Goal: Information Seeking & Learning: Learn about a topic

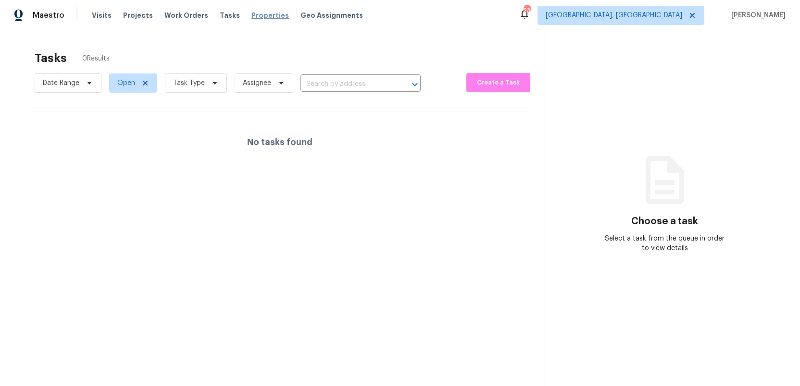
click at [257, 16] on span "Properties" at bounding box center [269, 16] width 37 height 10
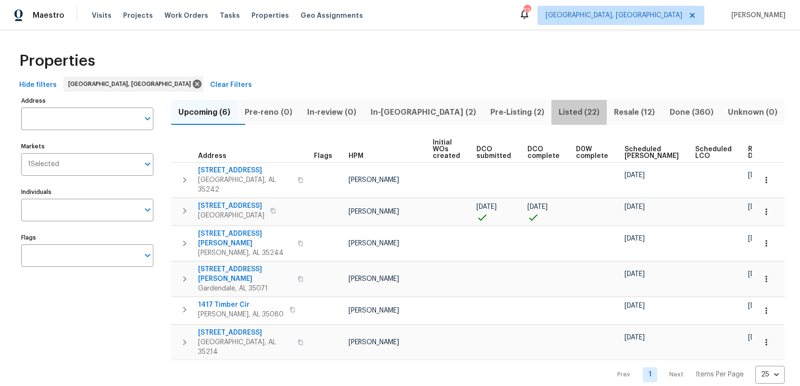
click at [557, 111] on span "Listed (22)" at bounding box center [579, 112] width 44 height 13
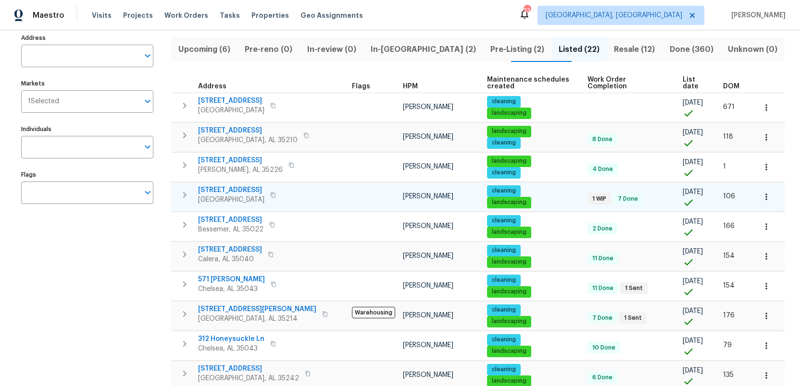
scroll to position [6, 0]
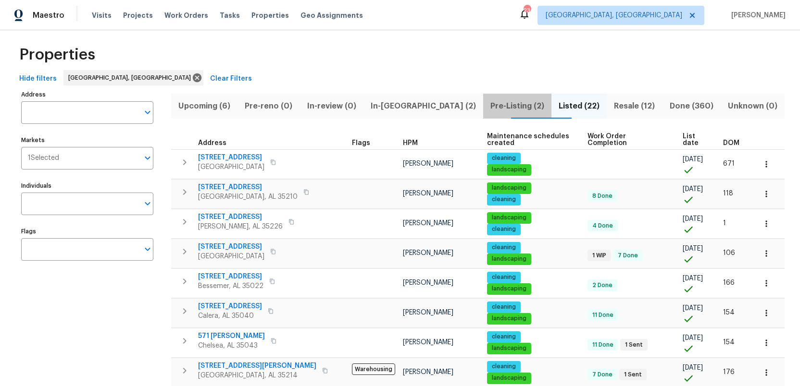
click at [489, 107] on span "Pre-Listing (2)" at bounding box center [517, 105] width 57 height 13
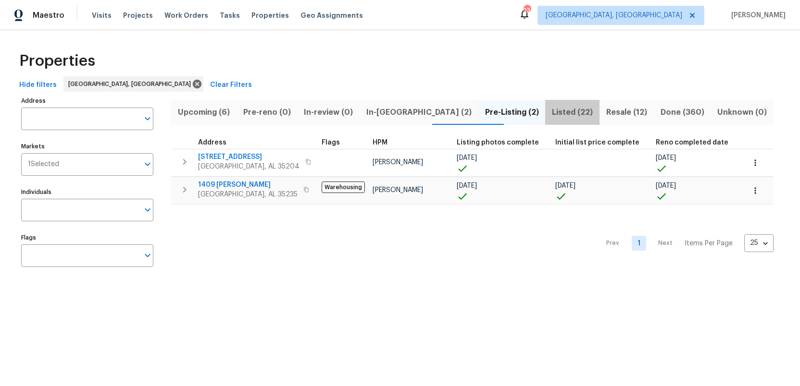
click at [551, 113] on span "Listed (22)" at bounding box center [572, 112] width 43 height 13
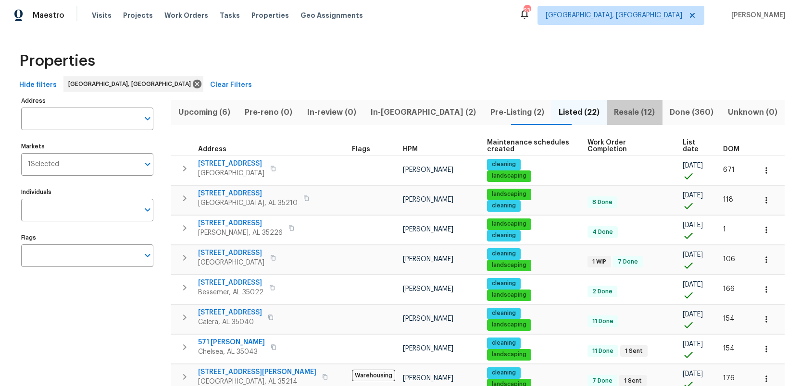
click at [612, 111] on span "Resale (12)" at bounding box center [634, 112] width 44 height 13
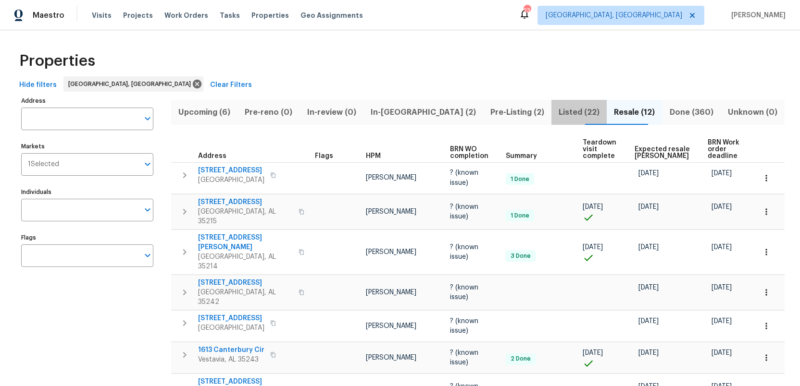
click at [557, 109] on span "Listed (22)" at bounding box center [579, 112] width 44 height 13
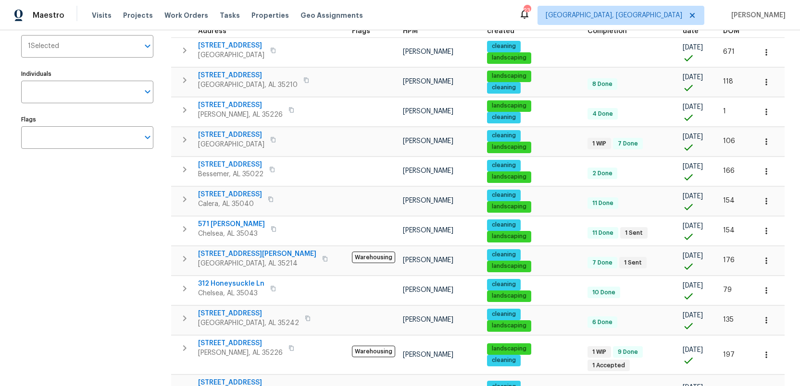
scroll to position [121, 0]
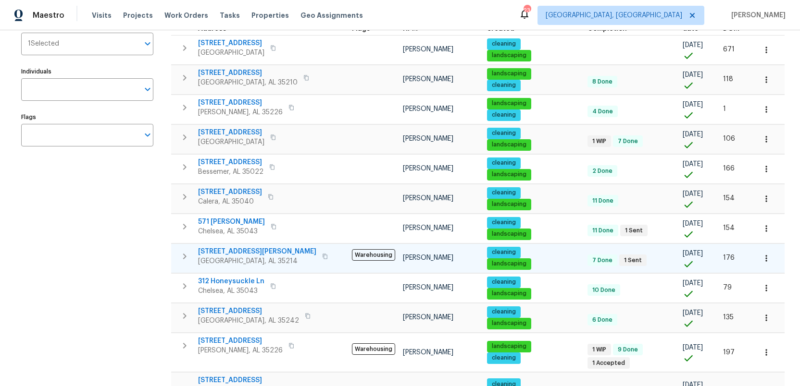
click at [225, 247] on span "436 Henry St" at bounding box center [257, 252] width 118 height 10
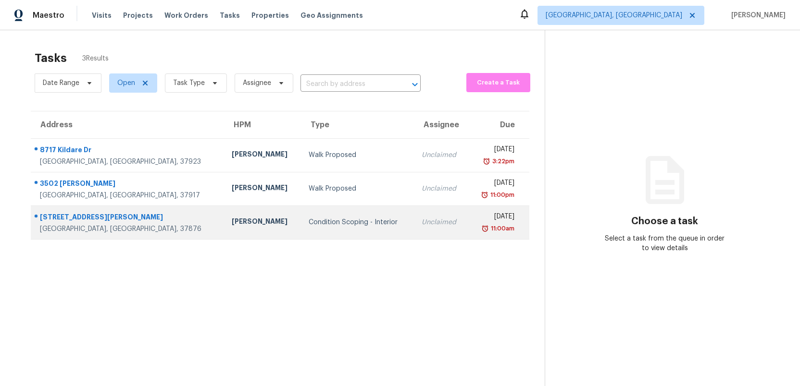
click at [63, 219] on div "1513 Tyler Way" at bounding box center [128, 218] width 176 height 12
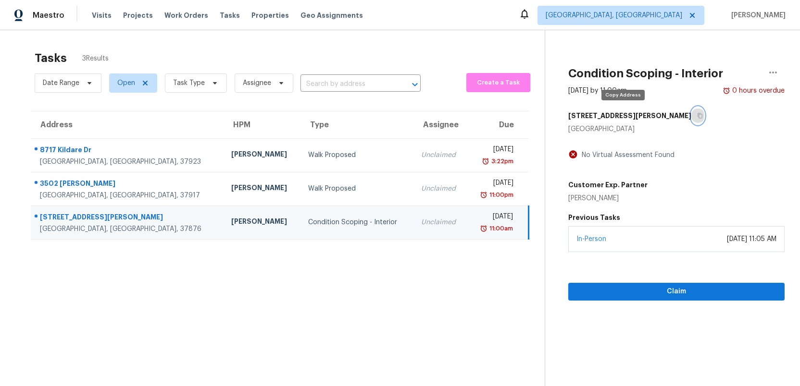
click at [691, 114] on button "button" at bounding box center [697, 115] width 13 height 17
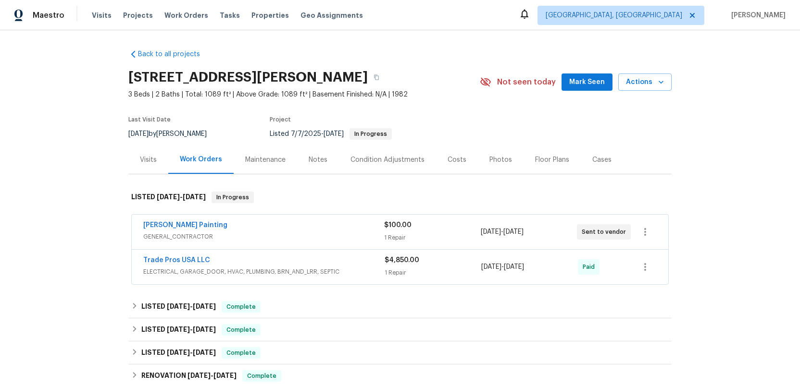
click at [272, 264] on div "Trade Pros USA LLC" at bounding box center [263, 262] width 241 height 12
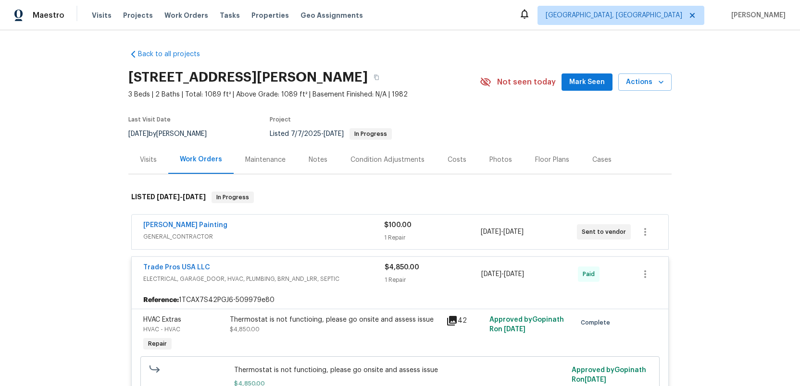
click at [315, 272] on div "Trade Pros USA LLC" at bounding box center [263, 269] width 241 height 12
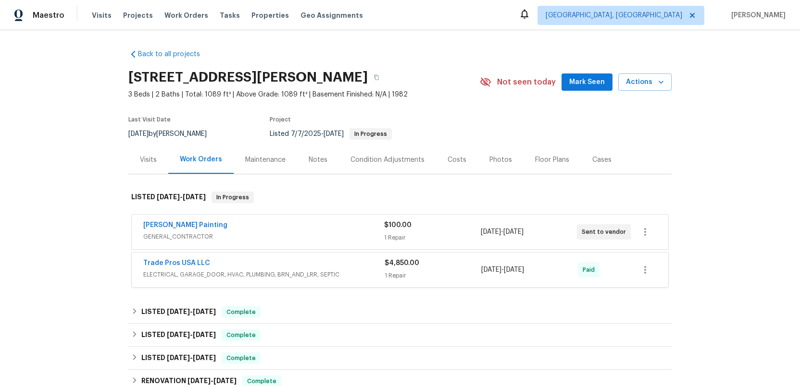
scroll to position [49, 0]
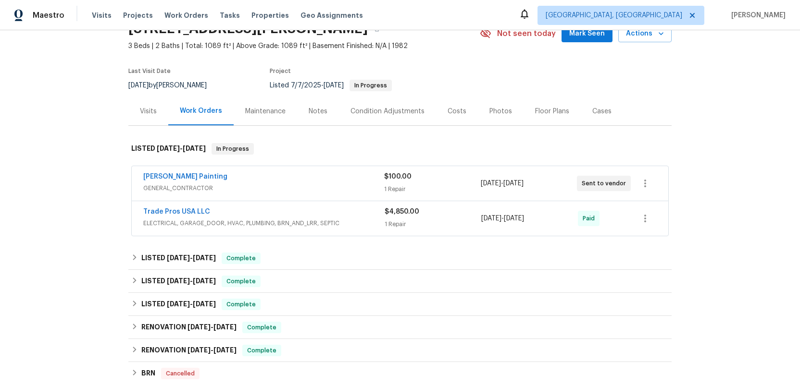
click at [493, 112] on div "Photos" at bounding box center [500, 112] width 23 height 10
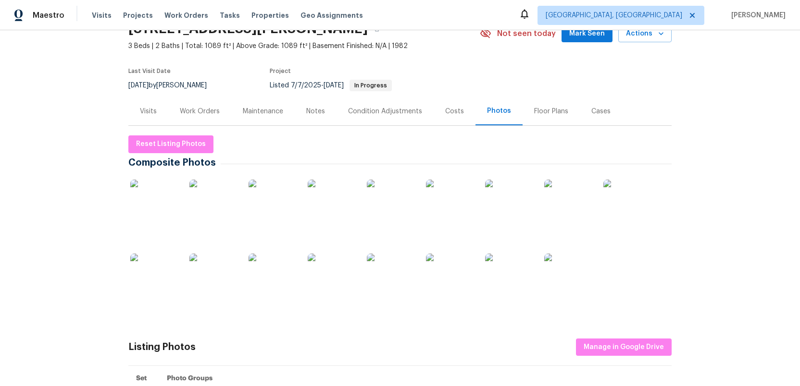
click at [161, 207] on img at bounding box center [154, 204] width 48 height 48
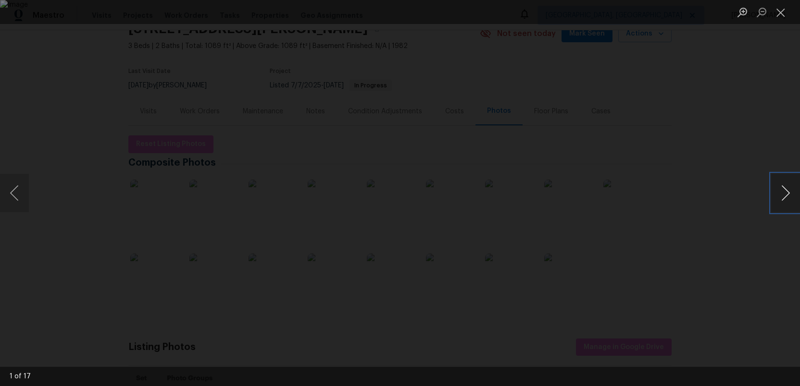
click at [788, 193] on button "Next image" at bounding box center [785, 193] width 29 height 38
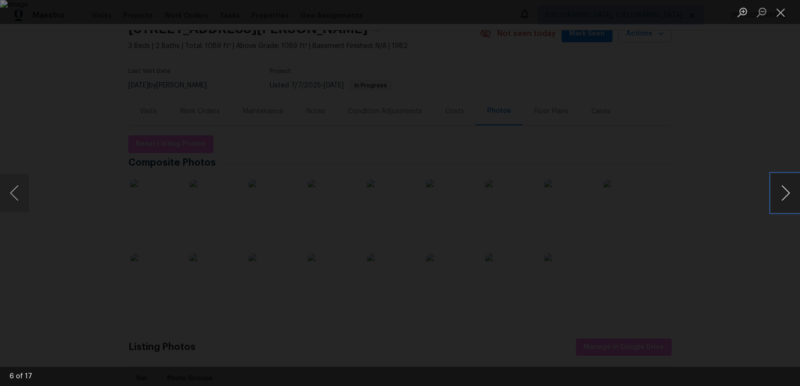
click at [788, 193] on button "Next image" at bounding box center [785, 193] width 29 height 38
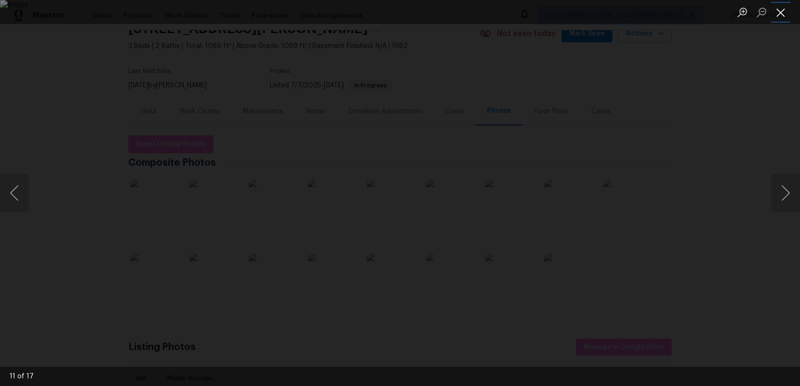
click at [778, 11] on button "Close lightbox" at bounding box center [780, 12] width 19 height 17
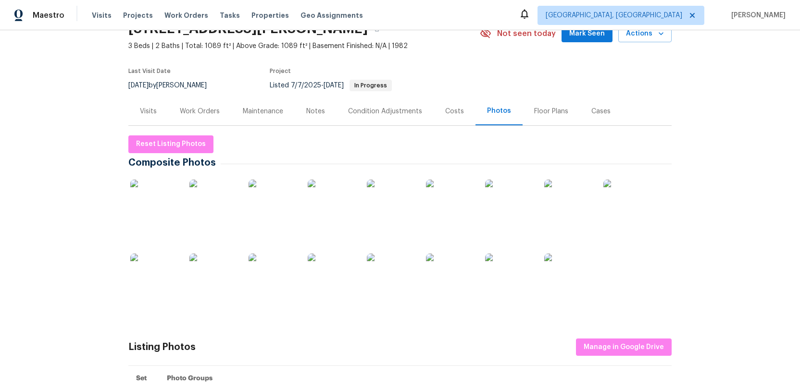
click at [390, 279] on img at bounding box center [391, 278] width 48 height 48
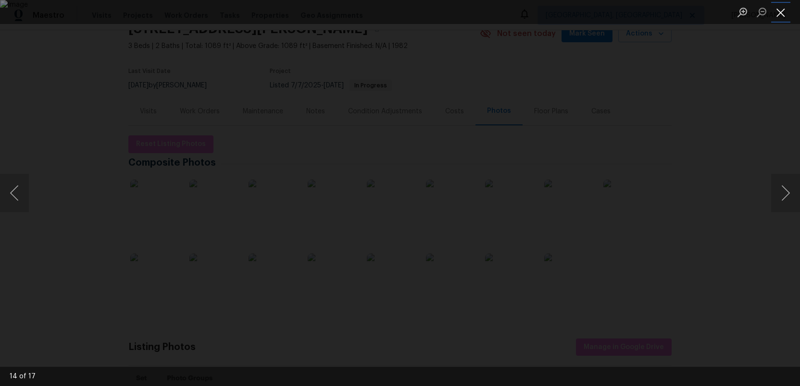
click at [781, 12] on button "Close lightbox" at bounding box center [780, 12] width 19 height 17
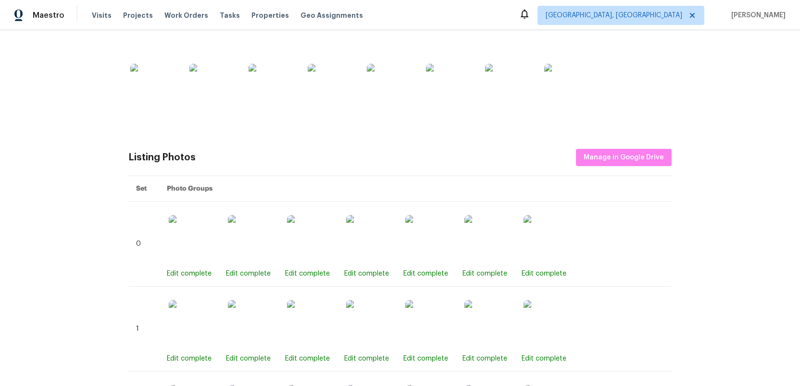
scroll to position [257, 0]
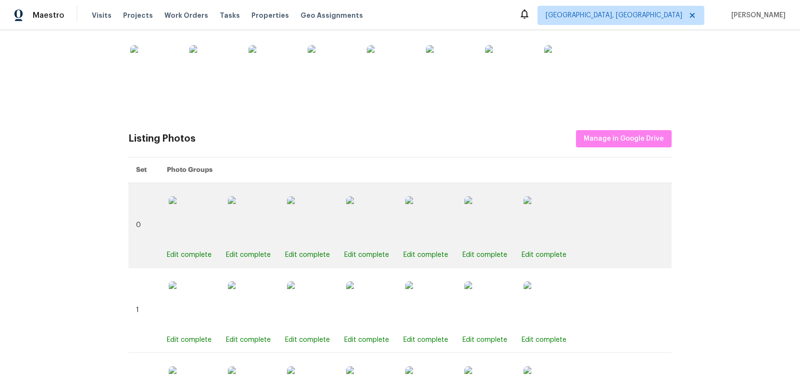
click at [377, 231] on img at bounding box center [370, 221] width 48 height 48
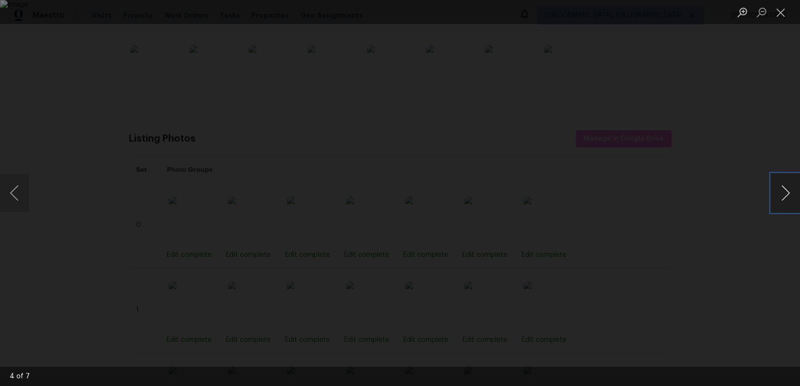
click at [783, 196] on button "Next image" at bounding box center [785, 193] width 29 height 38
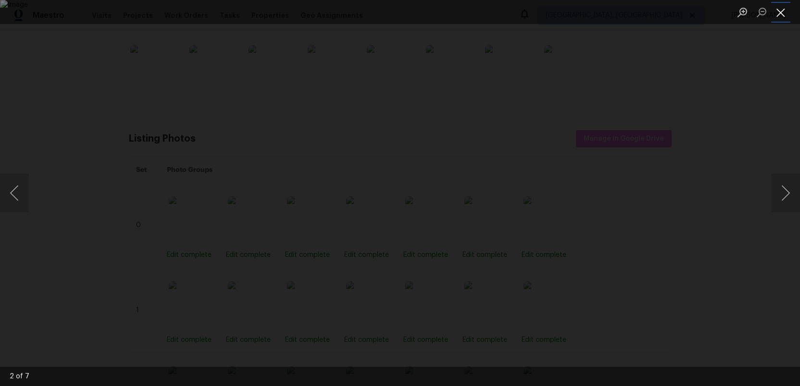
click at [783, 12] on button "Close lightbox" at bounding box center [780, 12] width 19 height 17
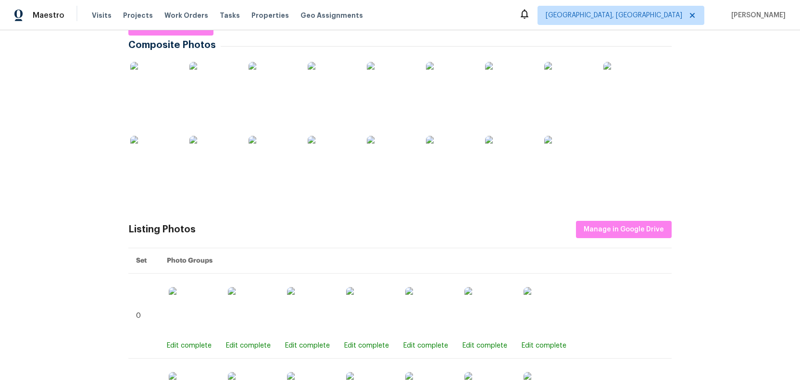
scroll to position [0, 0]
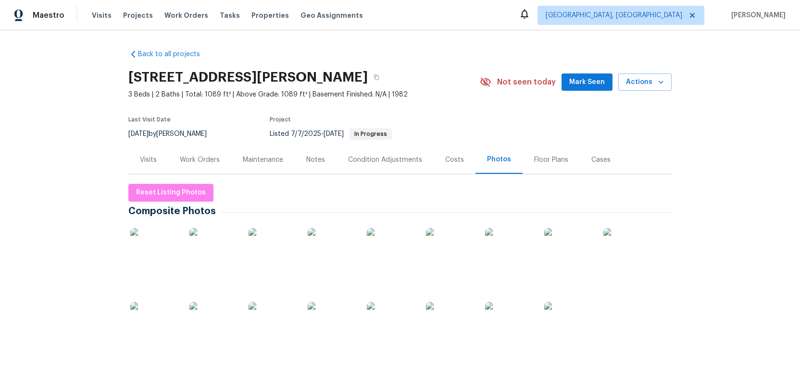
click at [199, 157] on div "Work Orders" at bounding box center [200, 160] width 40 height 10
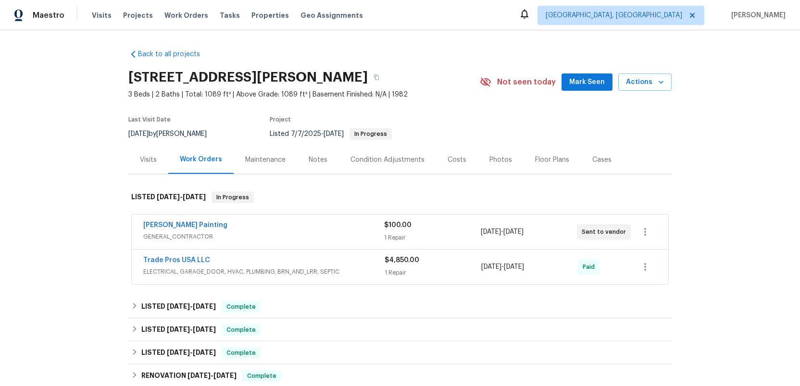
click at [455, 158] on div "Costs" at bounding box center [456, 160] width 19 height 10
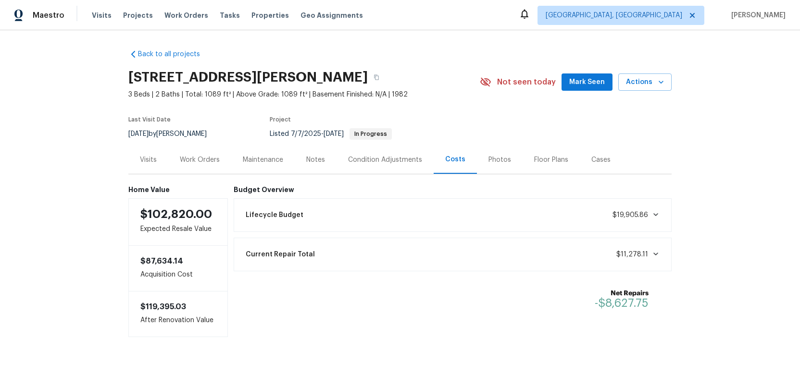
scroll to position [9, 0]
